Goal: Task Accomplishment & Management: Complete application form

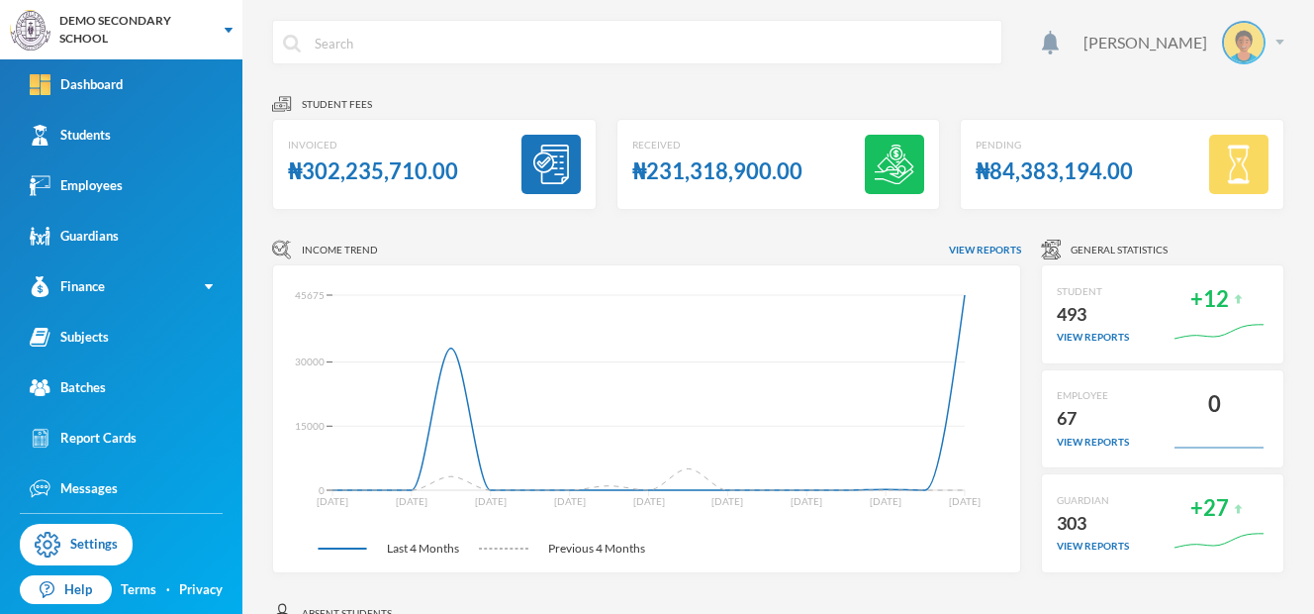
click at [1233, 48] on img at bounding box center [1244, 43] width 40 height 40
click at [1201, 96] on div "My Profile" at bounding box center [1215, 98] width 89 height 21
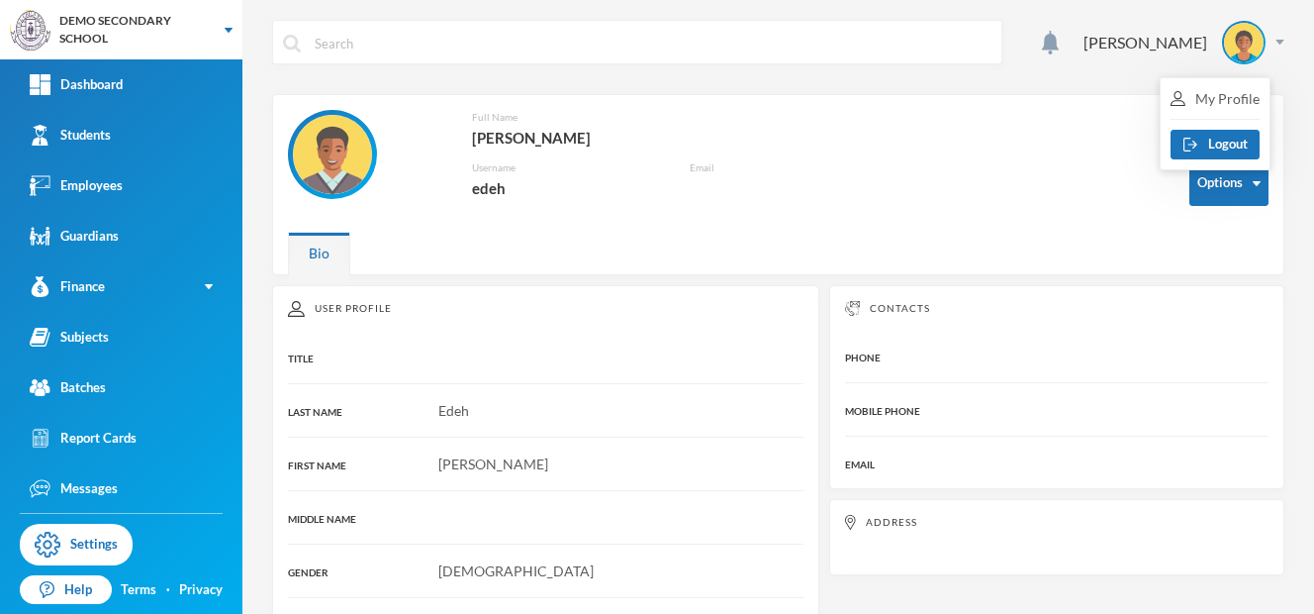
click at [530, 230] on div "Print Options Full Name [PERSON_NAME] Username edeh Email" at bounding box center [778, 171] width 981 height 122
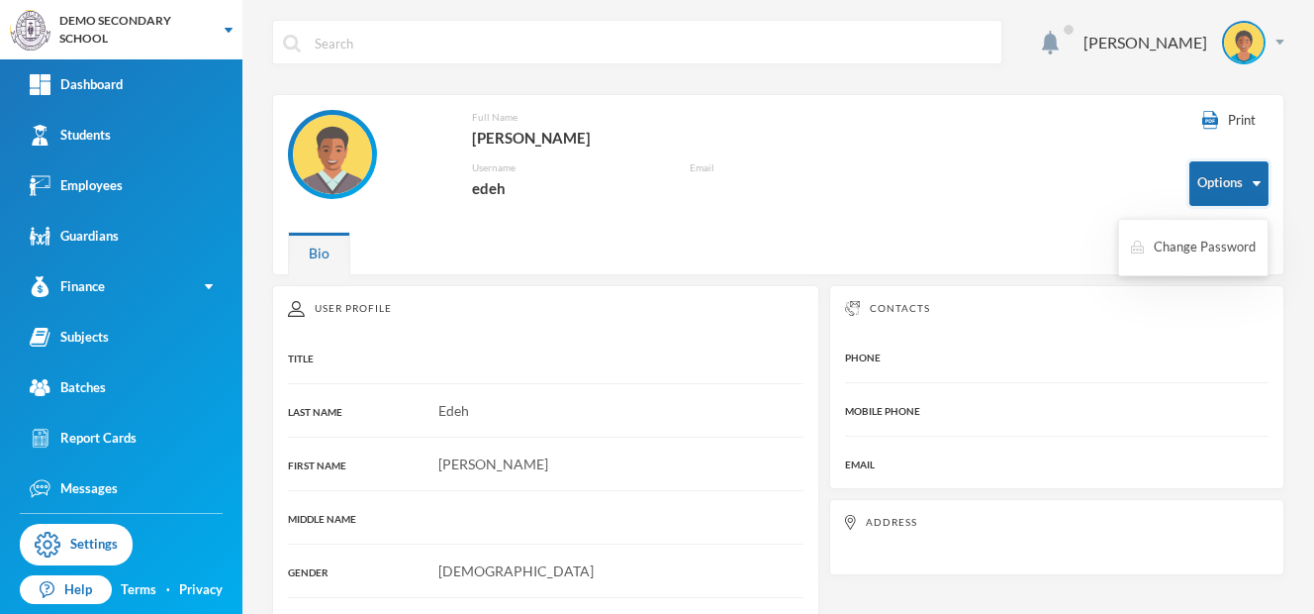
click at [1236, 195] on button "Options" at bounding box center [1229, 183] width 79 height 45
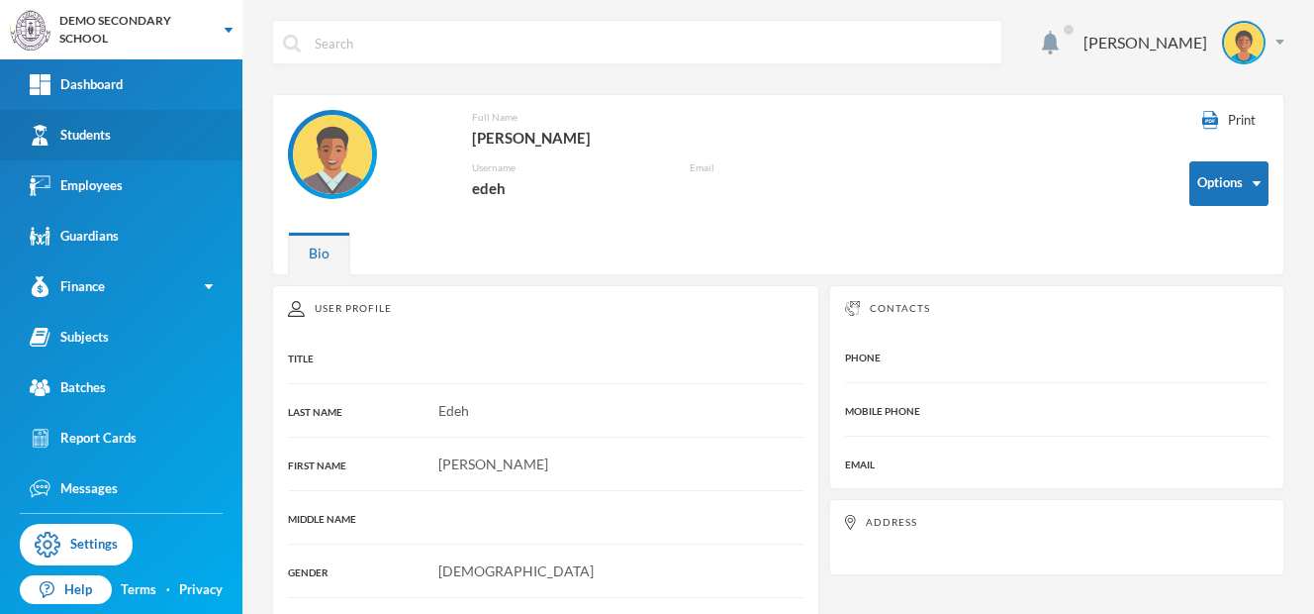
click at [88, 144] on div "Students" at bounding box center [70, 135] width 81 height 21
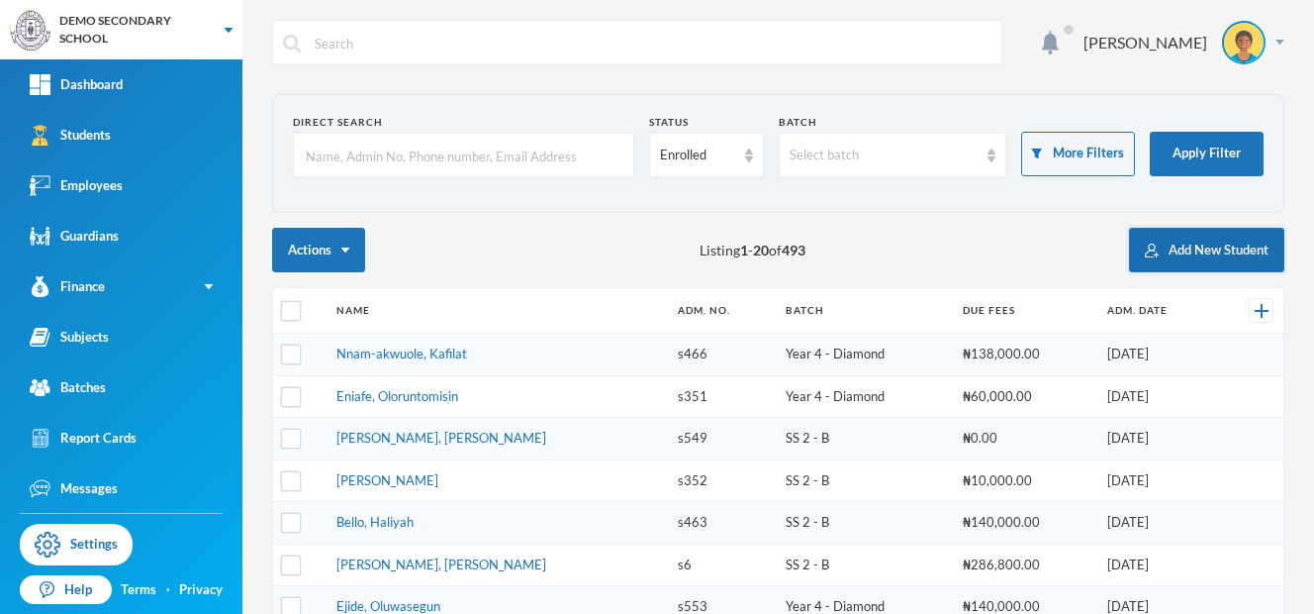
click at [1145, 255] on img "button" at bounding box center [1152, 250] width 14 height 14
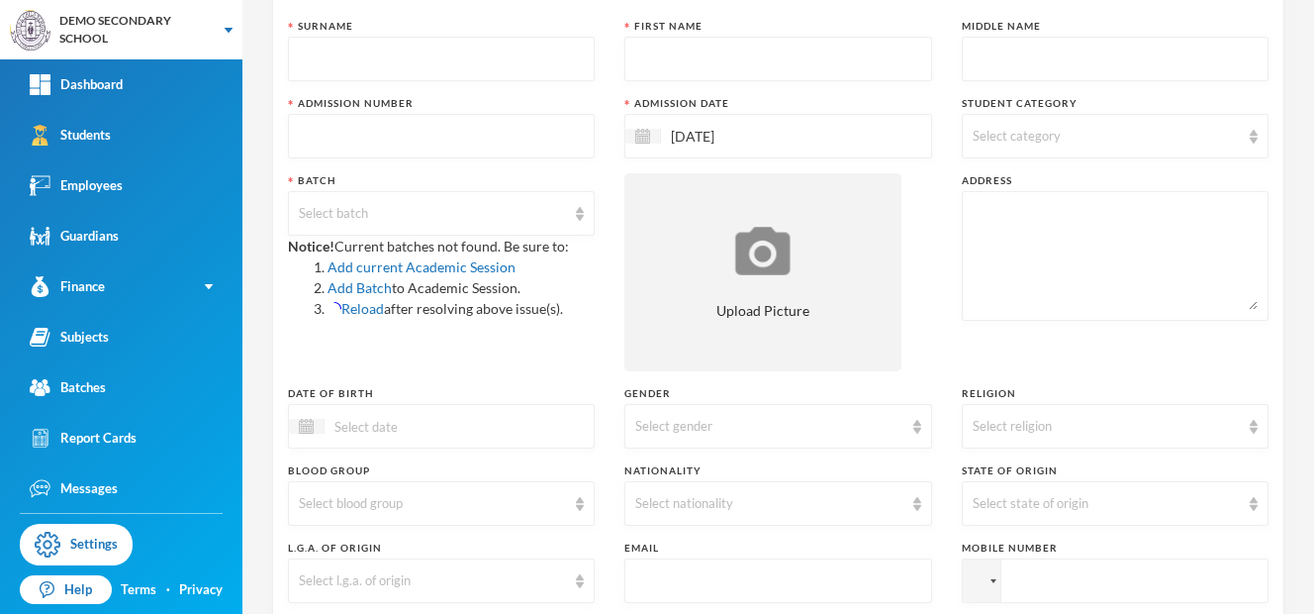
scroll to position [157, 0]
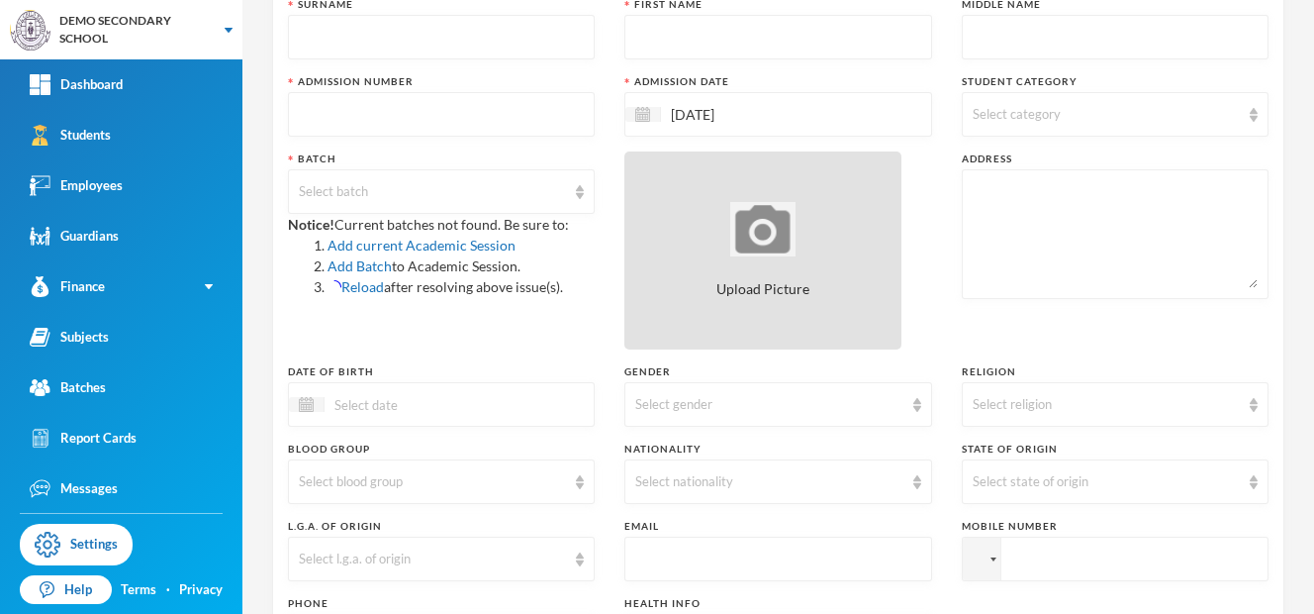
click at [745, 233] on img at bounding box center [762, 229] width 65 height 54
type input "C:\fakepath\IMG_0637.JPG"
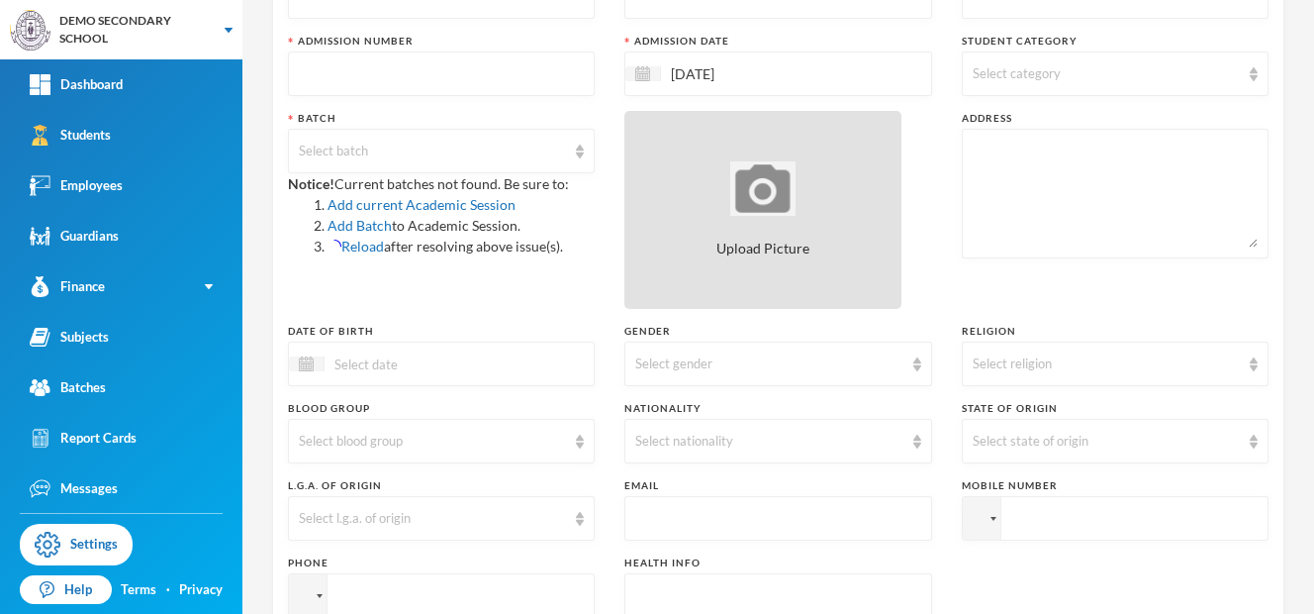
scroll to position [223, 0]
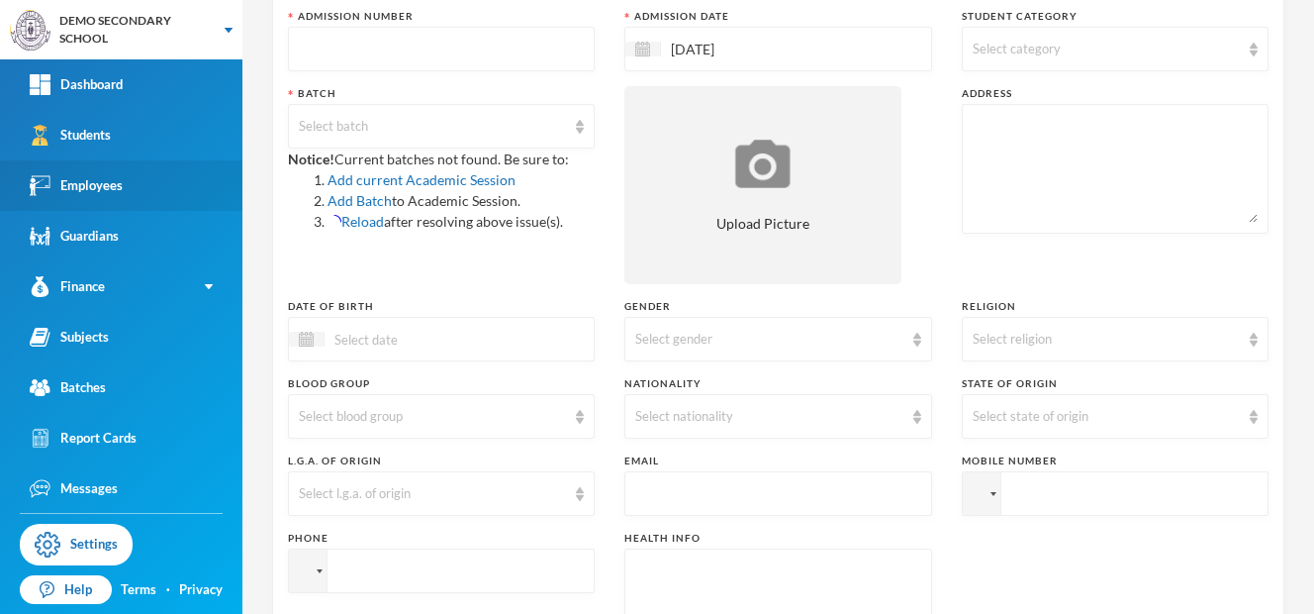
click at [105, 198] on link "Employees" at bounding box center [121, 185] width 242 height 50
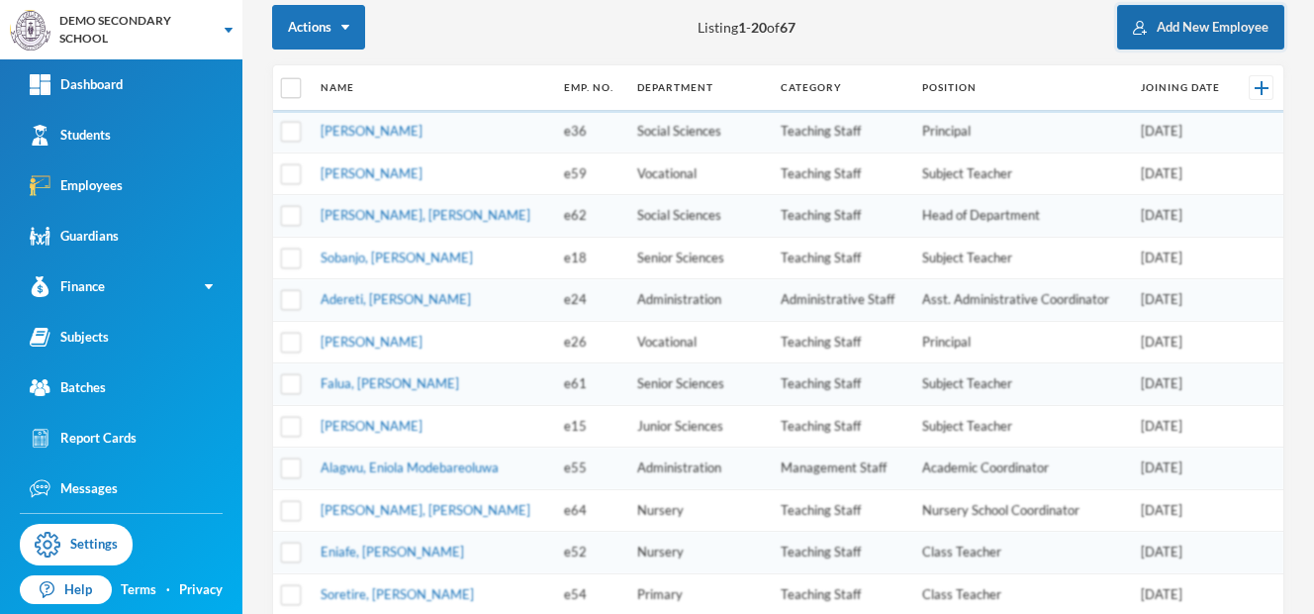
click at [1161, 40] on button "Add New Employee" at bounding box center [1200, 27] width 167 height 45
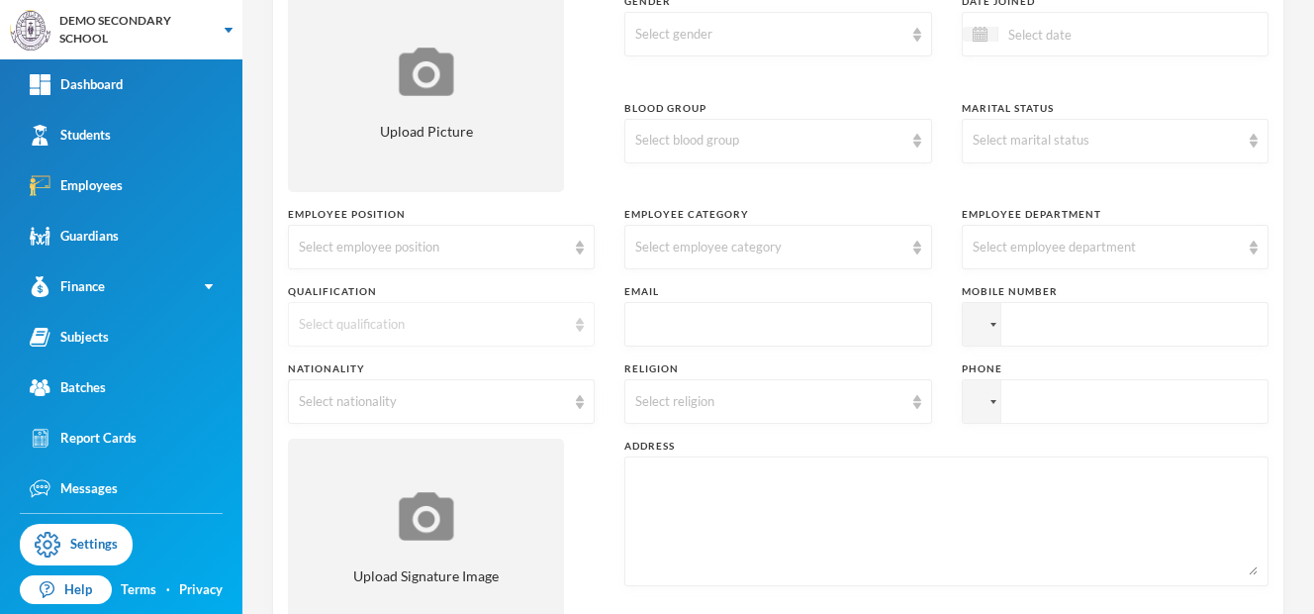
scroll to position [305, 0]
